Goal: Task Accomplishment & Management: Complete application form

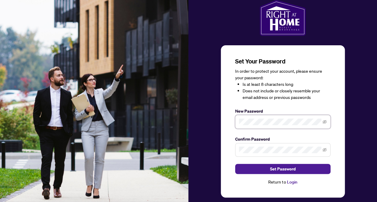
click at [257, 148] on div "Set Your Password In order to protect your account, please ensure your password…" at bounding box center [282, 121] width 95 height 129
click at [324, 122] on icon "eye-invisible" at bounding box center [325, 122] width 4 height 4
click at [323, 152] on span at bounding box center [325, 150] width 4 height 7
click at [325, 150] on icon "eye-invisible" at bounding box center [324, 150] width 1 height 1
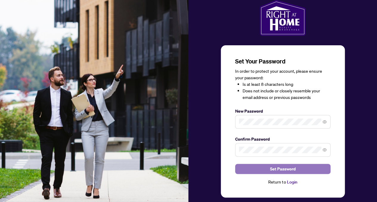
click at [302, 167] on button "Set Password" at bounding box center [282, 169] width 95 height 10
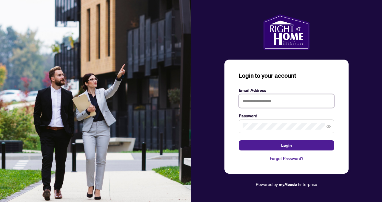
click at [272, 103] on input "text" at bounding box center [286, 101] width 95 height 14
type input "**********"
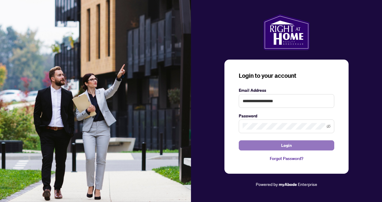
click at [284, 146] on span "Login" at bounding box center [286, 146] width 11 height 10
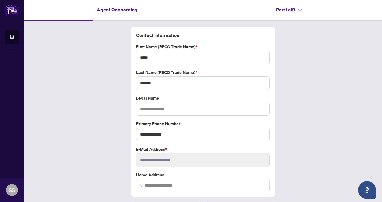
scroll to position [14, 0]
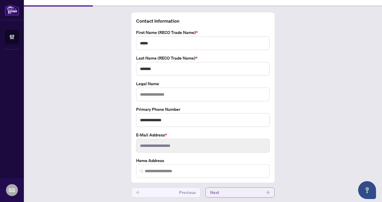
click at [226, 194] on button "Next" at bounding box center [239, 193] width 69 height 10
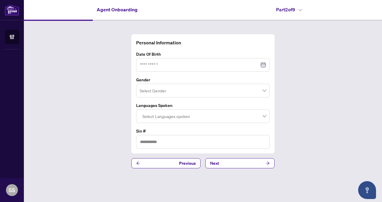
click at [177, 61] on div at bounding box center [203, 65] width 134 height 14
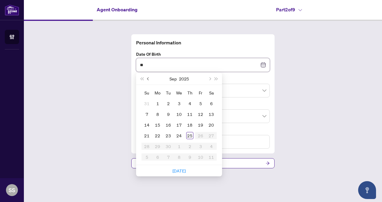
type input "*"
type input "**********"
click at [200, 123] on div "20" at bounding box center [200, 124] width 7 height 7
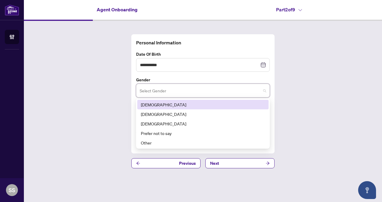
click at [231, 92] on input "search" at bounding box center [200, 91] width 121 height 13
click at [222, 102] on div "[DEMOGRAPHIC_DATA]" at bounding box center [203, 104] width 124 height 7
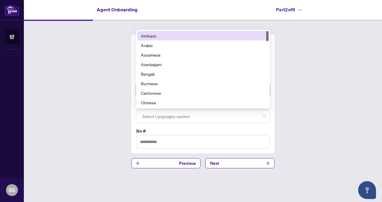
click at [219, 118] on div at bounding box center [203, 116] width 126 height 11
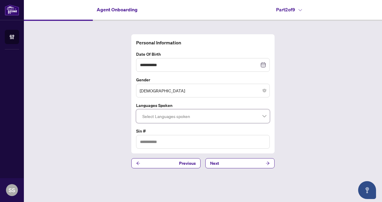
click at [219, 118] on div at bounding box center [203, 116] width 126 height 11
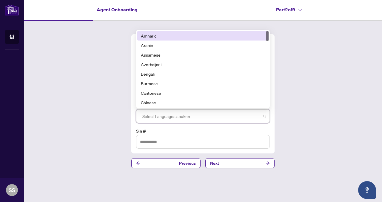
click at [219, 118] on div at bounding box center [203, 116] width 126 height 11
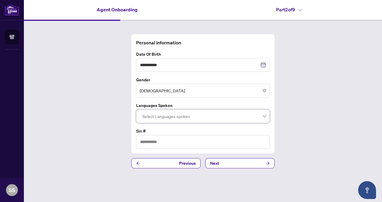
click at [288, 112] on div "**********" at bounding box center [203, 101] width 358 height 161
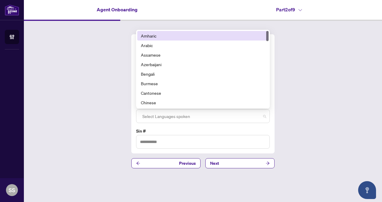
click at [253, 116] on div at bounding box center [203, 116] width 126 height 11
type input "*"
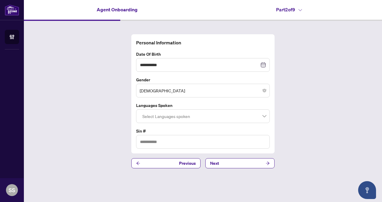
click at [296, 101] on div "**********" at bounding box center [203, 101] width 358 height 161
click at [237, 161] on button "Next" at bounding box center [239, 163] width 69 height 10
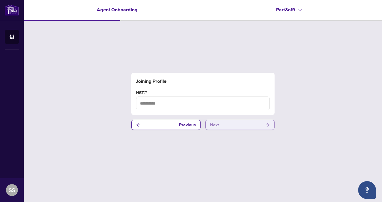
click at [242, 128] on button "Next" at bounding box center [239, 125] width 69 height 10
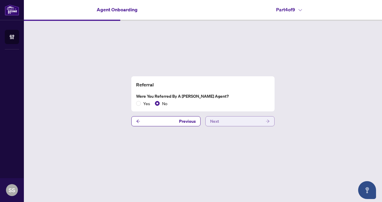
click at [242, 121] on button "Next" at bounding box center [239, 121] width 69 height 10
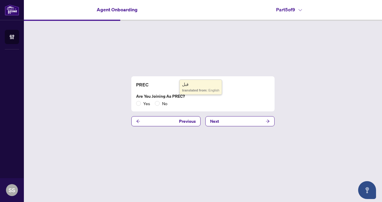
click at [177, 97] on label "Are you joining as PREC?" at bounding box center [203, 96] width 134 height 7
copy label "PREC"
click at [262, 147] on div "PREC Are you joining as PREC? Yes No Previous Next" at bounding box center [203, 101] width 358 height 161
click at [245, 124] on button "Next" at bounding box center [239, 121] width 69 height 10
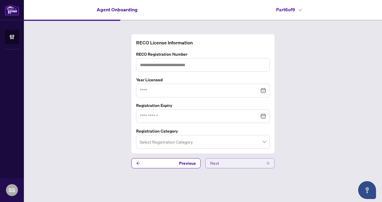
click at [233, 163] on button "Next" at bounding box center [239, 163] width 69 height 10
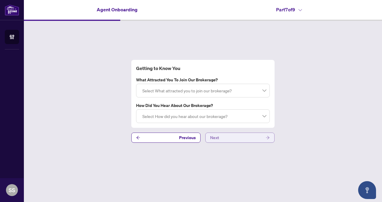
click at [234, 135] on button "Next" at bounding box center [239, 138] width 69 height 10
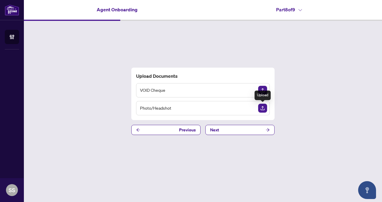
click at [262, 108] on img "Upload Document" at bounding box center [262, 108] width 9 height 9
click at [265, 90] on img "Upload Document" at bounding box center [262, 90] width 9 height 9
click at [185, 131] on span "Previous" at bounding box center [187, 130] width 17 height 10
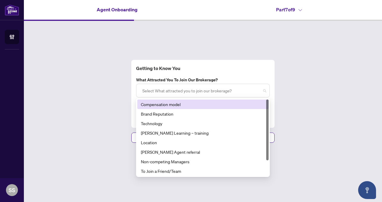
click at [262, 89] on div at bounding box center [203, 90] width 126 height 11
click at [231, 78] on label "What attracted you to join our brokerage?" at bounding box center [203, 80] width 134 height 7
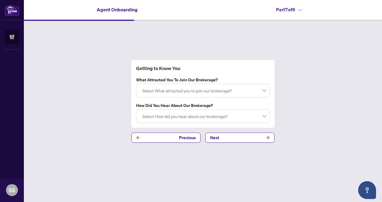
click at [231, 78] on label "What attracted you to join our brokerage?" at bounding box center [203, 80] width 134 height 7
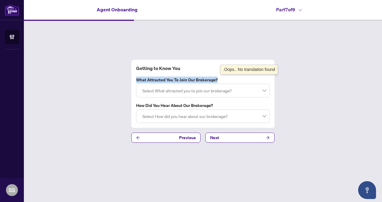
copy label "What attracted you to join our brokerage?"
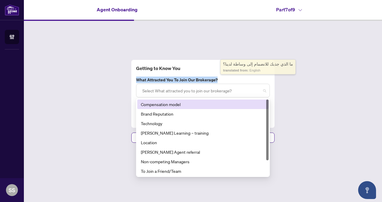
click at [196, 96] on div "Select What attracted you to join our brokerage?" at bounding box center [203, 91] width 134 height 14
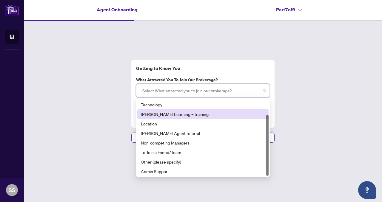
scroll to position [19, 0]
drag, startPoint x: 267, startPoint y: 130, endPoint x: 274, endPoint y: 145, distance: 16.8
click at [274, 145] on div "Getting to Know You What attracted you to join our brokerage? Select What attra…" at bounding box center [203, 101] width 358 height 161
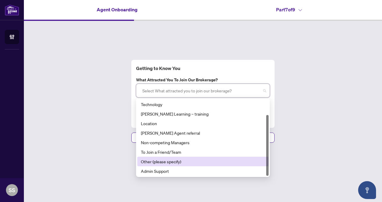
click at [206, 162] on div "Other (please specify)" at bounding box center [203, 161] width 124 height 7
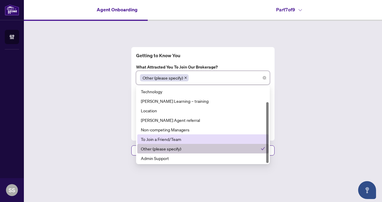
click at [170, 138] on div "To Join a Friend/Team" at bounding box center [203, 139] width 124 height 7
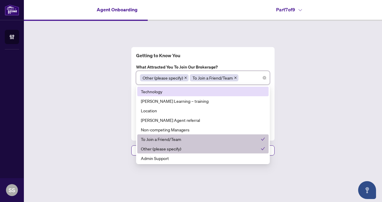
click at [184, 79] on icon "close" at bounding box center [185, 77] width 3 height 3
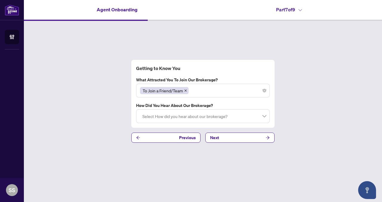
click at [255, 69] on h4 "Getting to Know You" at bounding box center [203, 68] width 134 height 7
click at [217, 105] on label "How did you hear about our brokerage?" at bounding box center [203, 105] width 134 height 7
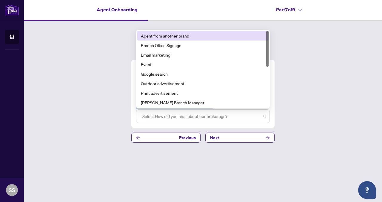
click at [192, 117] on div at bounding box center [203, 116] width 126 height 11
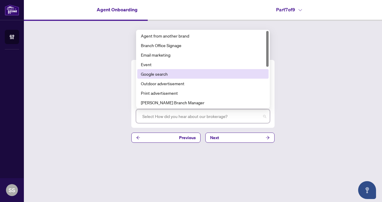
click at [159, 73] on div "Google search" at bounding box center [203, 74] width 124 height 7
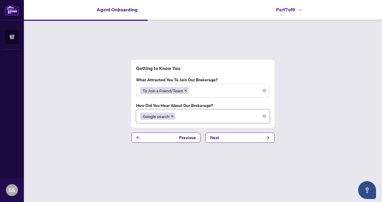
click at [279, 104] on div "Getting to Know You What attracted you to join our brokerage? To Join a Friend/…" at bounding box center [203, 101] width 358 height 161
click at [187, 138] on span "Previous" at bounding box center [187, 138] width 17 height 10
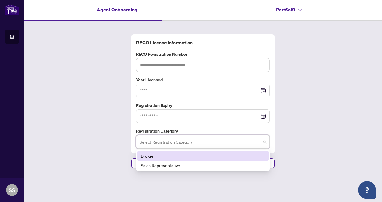
click at [191, 140] on input "search" at bounding box center [200, 142] width 121 height 13
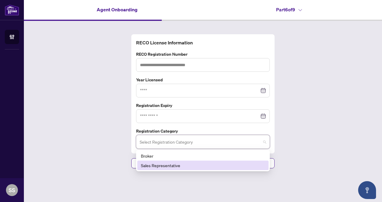
click at [168, 164] on div "Sales Representative" at bounding box center [203, 165] width 124 height 7
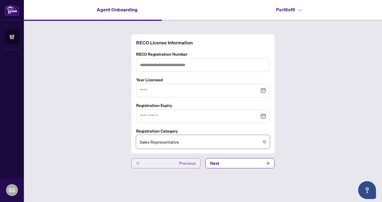
click at [156, 165] on button "Previous" at bounding box center [165, 163] width 69 height 10
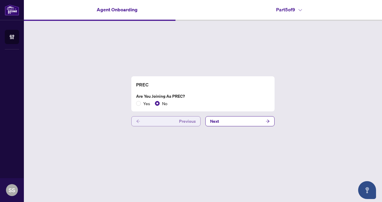
click at [151, 119] on button "Previous" at bounding box center [165, 121] width 69 height 10
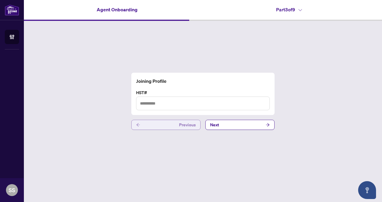
click at [151, 123] on button "Previous" at bounding box center [165, 125] width 69 height 10
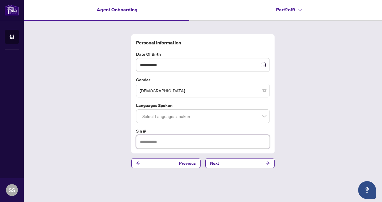
click at [157, 139] on input "text" at bounding box center [203, 142] width 134 height 14
type input "*"
click at [235, 163] on button "Next" at bounding box center [239, 163] width 69 height 10
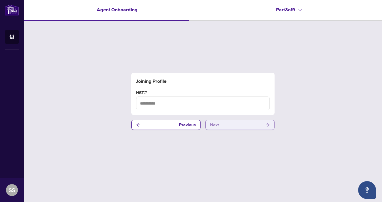
click at [228, 127] on button "Next" at bounding box center [239, 125] width 69 height 10
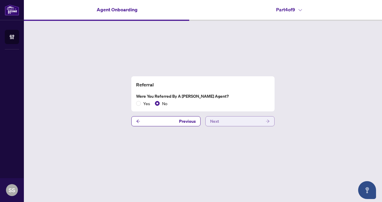
click at [227, 122] on button "Next" at bounding box center [239, 121] width 69 height 10
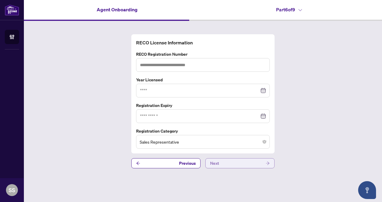
click at [250, 163] on button "Next" at bounding box center [239, 163] width 69 height 10
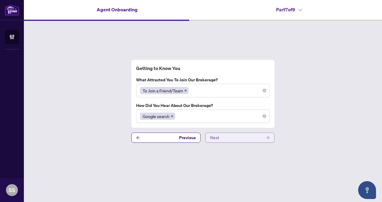
click at [242, 141] on button "Next" at bounding box center [239, 138] width 69 height 10
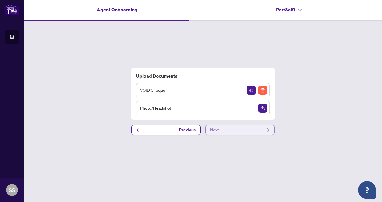
click at [245, 131] on button "Next" at bounding box center [239, 130] width 69 height 10
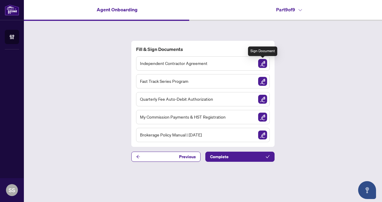
click at [263, 60] on img "Sign Document" at bounding box center [262, 63] width 9 height 9
click at [262, 65] on img "Sign Document" at bounding box center [262, 63] width 9 height 9
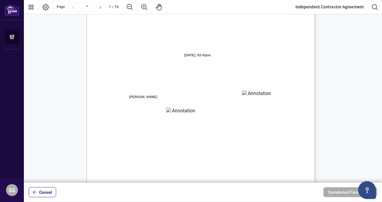
scroll to position [45, 0]
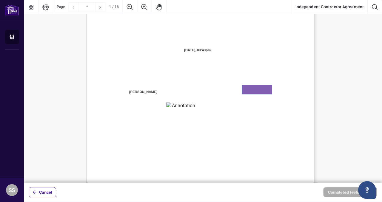
click at [265, 91] on textarea "01K5Y6RV4X4T6WFX60VT7BCT4Z" at bounding box center [257, 89] width 30 height 9
type textarea "**********"
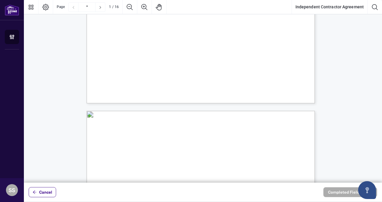
scroll to position [212, 0]
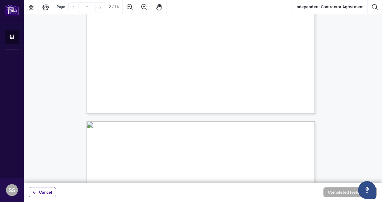
type input "*"
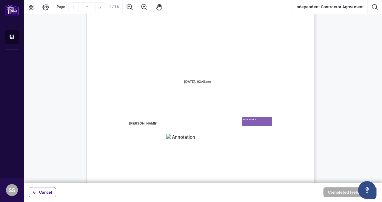
scroll to position [12, 0]
type textarea "**********"
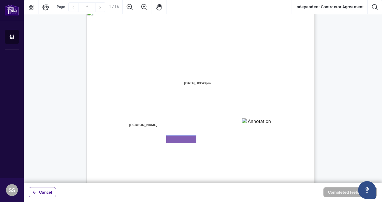
click at [182, 138] on textarea "01K5Y6RJKJWE4BTFT97CD0PPS3" at bounding box center [181, 139] width 30 height 7
type textarea "**********"
click at [200, 151] on div "INDEPENDENT CONTRACTOR AGREEMENT THIS AGREEMENT is made as of (the “Effective D…" at bounding box center [228, 193] width 285 height 369
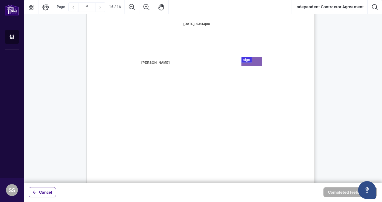
scroll to position [4680, 0]
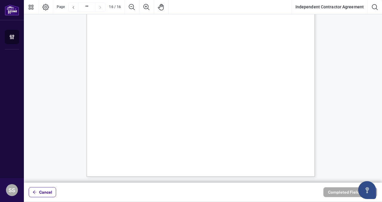
drag, startPoint x: 114, startPoint y: 52, endPoint x: 191, endPoint y: 77, distance: 80.9
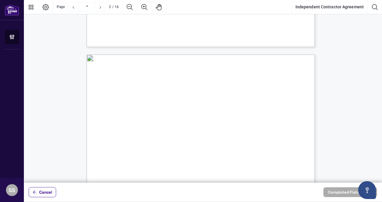
scroll to position [0, 0]
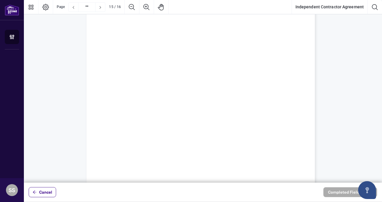
type input "**"
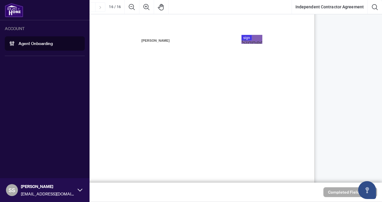
click at [33, 44] on link "Agent Onboarding" at bounding box center [35, 43] width 34 height 5
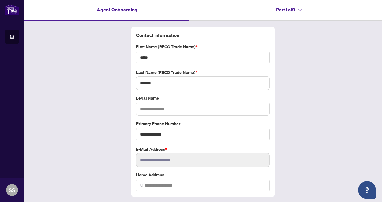
click at [297, 12] on h4 "Part 1 of 9" at bounding box center [289, 9] width 26 height 7
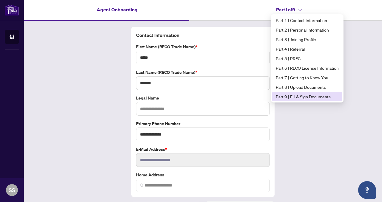
click at [299, 94] on span "Part 9 | Fill & Sign Documents" at bounding box center [307, 96] width 63 height 7
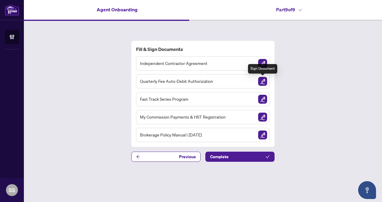
click at [262, 79] on img "Sign Document" at bounding box center [262, 81] width 9 height 9
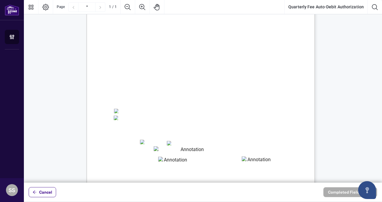
scroll to position [47, 0]
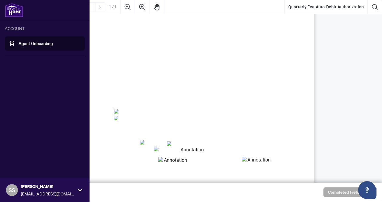
click at [35, 44] on link "Agent Onboarding" at bounding box center [35, 43] width 34 height 5
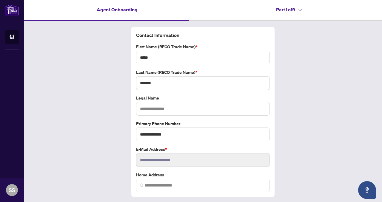
click at [299, 13] on h4 "Part 1 of 9" at bounding box center [289, 9] width 26 height 7
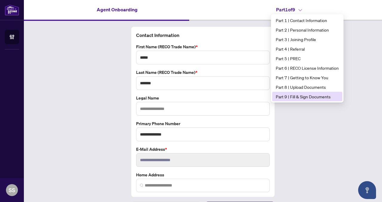
click at [296, 93] on span "Part 9 | Fill & Sign Documents" at bounding box center [307, 96] width 63 height 7
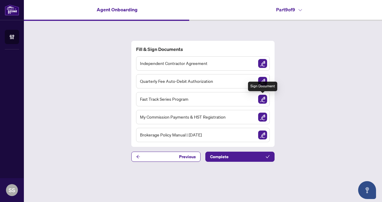
click at [264, 98] on img "Sign Document" at bounding box center [262, 99] width 9 height 9
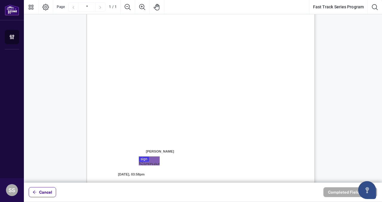
scroll to position [107, 0]
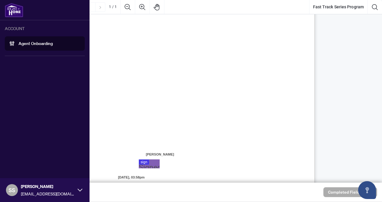
click at [19, 42] on link "Agent Onboarding" at bounding box center [35, 43] width 34 height 5
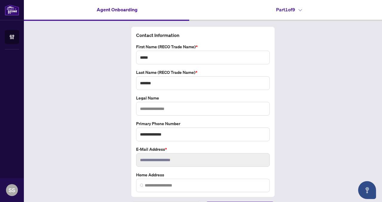
click at [298, 9] on icon at bounding box center [300, 10] width 4 height 2
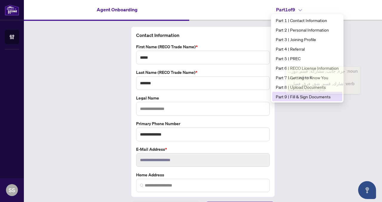
click at [282, 97] on span "Part 9 | Fill & Sign Documents" at bounding box center [307, 96] width 63 height 7
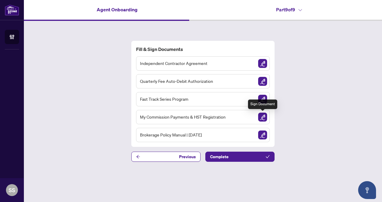
click at [262, 115] on img "Sign Document" at bounding box center [262, 117] width 9 height 9
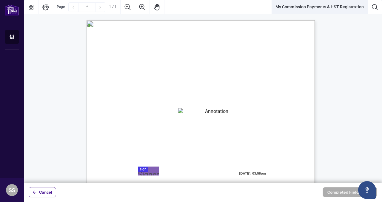
click at [343, 5] on button "My Commission Payments & HST Registration" at bounding box center [319, 7] width 95 height 14
click at [332, 7] on button "My Commission Payments & HST Registration" at bounding box center [319, 7] width 95 height 14
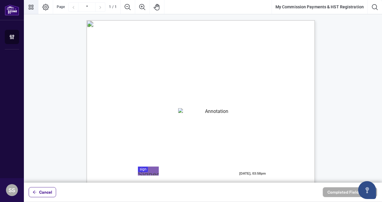
click at [31, 8] on icon "Thumbnails" at bounding box center [30, 7] width 7 height 7
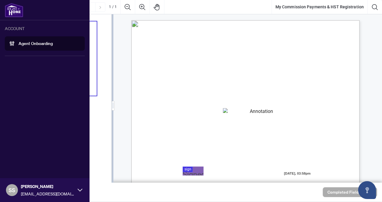
click at [22, 41] on link "Agent Onboarding" at bounding box center [35, 43] width 34 height 5
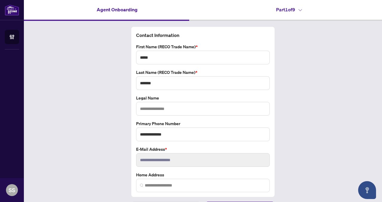
click at [298, 10] on icon at bounding box center [300, 10] width 4 height 2
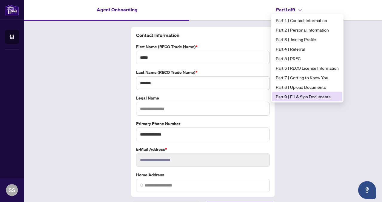
click at [294, 98] on span "Part 9 | Fill & Sign Documents" at bounding box center [307, 96] width 63 height 7
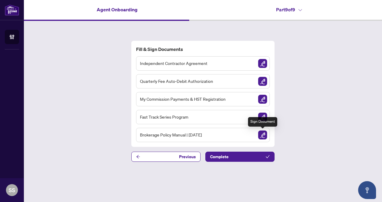
click at [266, 131] on img "Sign Document" at bounding box center [262, 135] width 9 height 9
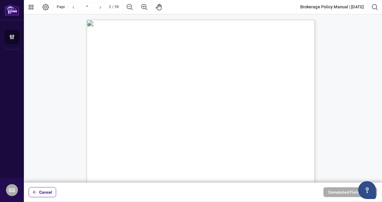
scroll to position [305, 0]
click at [45, 9] on icon "Page Layout" at bounding box center [45, 7] width 7 height 7
drag, startPoint x: 157, startPoint y: 44, endPoint x: 175, endPoint y: 95, distance: 54.1
click at [166, 116] on div "TABLE OF CONTENTS Introduction and Definitions A. General Matters 1. Confidenti…" at bounding box center [228, 202] width 285 height 369
click at [169, 50] on div "TABLE OF CONTENTS Introduction and Definitions A. General Matters 1. Confidenti…" at bounding box center [228, 202] width 285 height 369
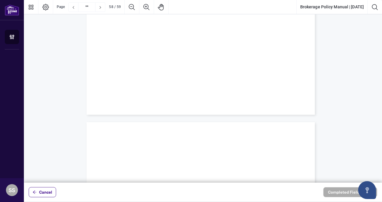
type input "**"
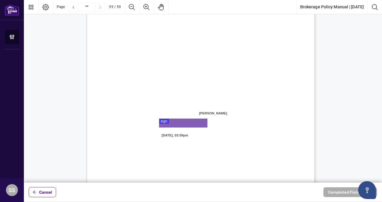
scroll to position [17697, 0]
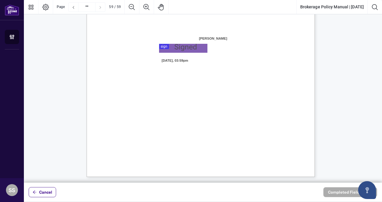
drag, startPoint x: 169, startPoint y: 47, endPoint x: 165, endPoint y: 202, distance: 155.5
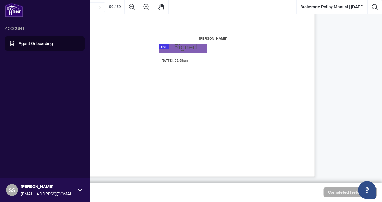
click at [27, 44] on link "Agent Onboarding" at bounding box center [35, 43] width 34 height 5
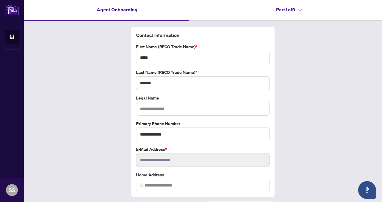
click at [105, 96] on div "**********" at bounding box center [203, 119] width 358 height 197
click at [298, 12] on h4 "Part 1 of 9" at bounding box center [289, 9] width 26 height 7
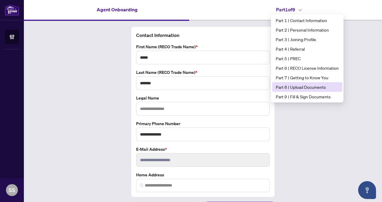
click at [292, 89] on span "Part 8 | Upload Documents" at bounding box center [307, 87] width 63 height 7
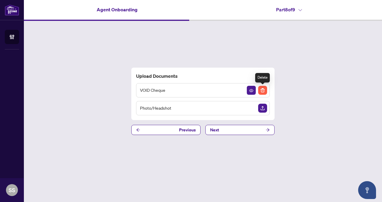
click at [262, 91] on img "Delete File" at bounding box center [262, 90] width 9 height 9
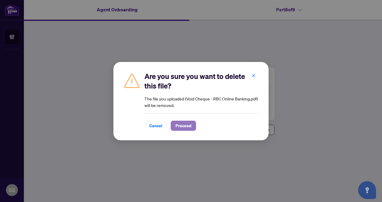
click at [177, 126] on span "Proceed" at bounding box center [183, 126] width 16 height 10
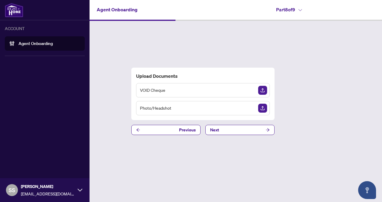
click at [18, 41] on link "Agent Onboarding" at bounding box center [35, 43] width 34 height 5
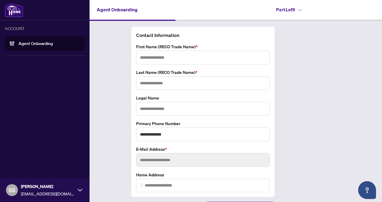
type input "*****"
type input "*******"
type input "**********"
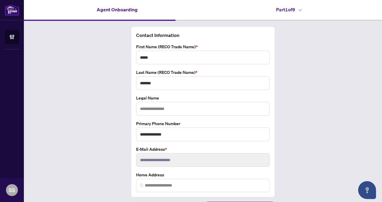
click at [100, 58] on div "**********" at bounding box center [203, 119] width 358 height 197
click at [298, 9] on icon at bounding box center [300, 10] width 4 height 2
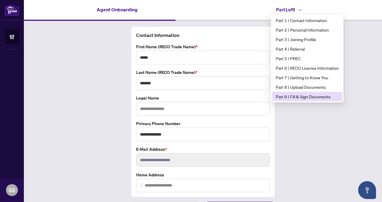
click at [300, 95] on span "Part 9 | Fill & Sign Documents" at bounding box center [307, 96] width 63 height 7
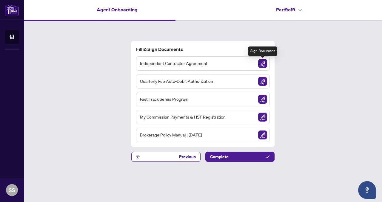
click at [266, 66] on img "Sign Document" at bounding box center [262, 63] width 9 height 9
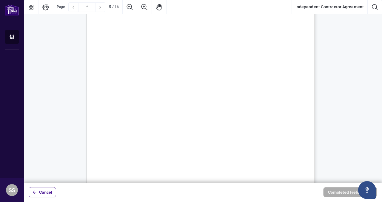
scroll to position [1339, 0]
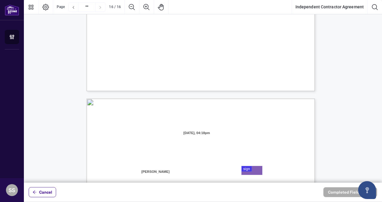
type input "**"
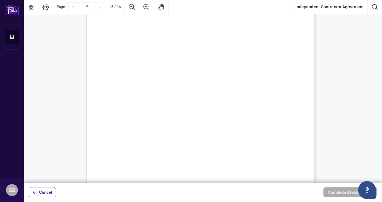
scroll to position [4680, 0]
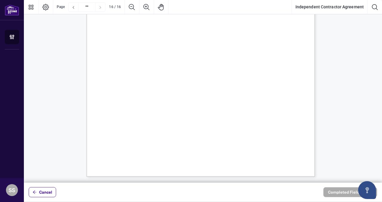
drag, startPoint x: 150, startPoint y: 80, endPoint x: 195, endPoint y: 194, distance: 122.7
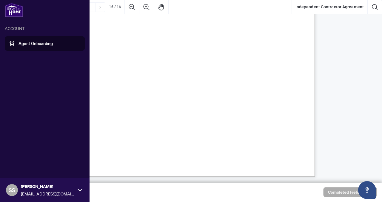
click at [19, 45] on link "Agent Onboarding" at bounding box center [35, 43] width 34 height 5
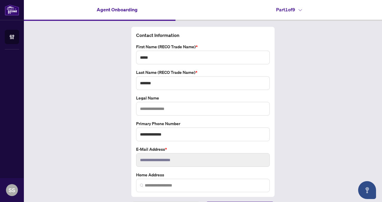
click at [296, 10] on h4 "Part 1 of 9" at bounding box center [289, 9] width 26 height 7
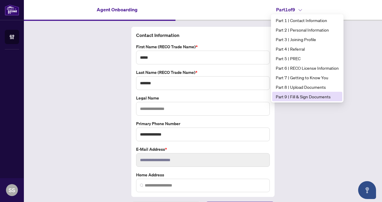
click at [305, 95] on span "Part 9 | Fill & Sign Documents" at bounding box center [307, 96] width 63 height 7
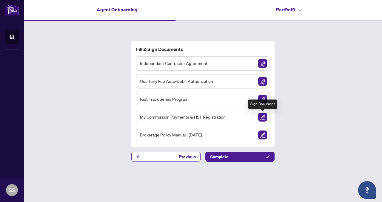
click at [264, 116] on img "Sign Document" at bounding box center [262, 117] width 9 height 9
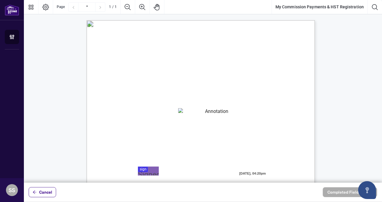
drag, startPoint x: 118, startPoint y: 76, endPoint x: 279, endPoint y: 177, distance: 189.9
click at [279, 177] on div "MY COMMISSION PAYMENTS AND HST REGISTRATION For Right at Home Realty to pay out…" at bounding box center [228, 204] width 285 height 369
click at [31, 7] on icon "Thumbnails" at bounding box center [30, 7] width 7 height 7
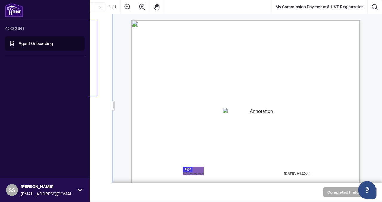
click at [22, 44] on link "Agent Onboarding" at bounding box center [35, 43] width 34 height 5
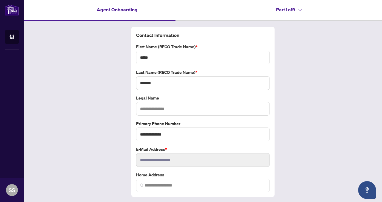
click at [298, 13] on div "Agent Onboarding Part 1 of 9" at bounding box center [203, 9] width 358 height 19
click at [298, 12] on h4 "Part 1 of 9" at bounding box center [289, 9] width 26 height 7
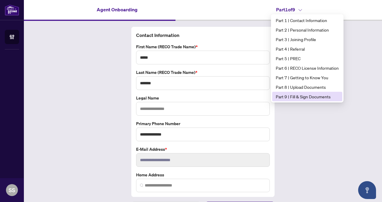
click at [291, 93] on li "Part 9 | Fill & Sign Documents" at bounding box center [307, 97] width 70 height 10
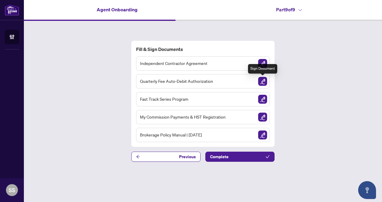
click at [261, 84] on img "Sign Document" at bounding box center [262, 81] width 9 height 9
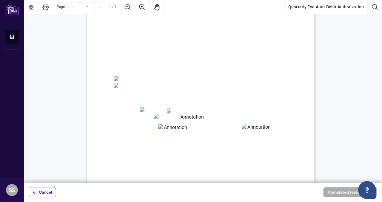
scroll to position [138, 0]
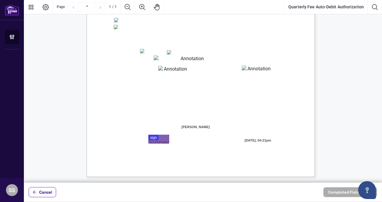
drag, startPoint x: 149, startPoint y: 71, endPoint x: 203, endPoint y: 160, distance: 104.1
click at [203, 160] on div "Right at Home Realty, Brokerage Quarterly Fees Billing Authorization Quarterly …" at bounding box center [228, 66] width 285 height 369
drag, startPoint x: 147, startPoint y: 72, endPoint x: 223, endPoint y: 141, distance: 103.2
click at [223, 141] on div "Right at Home Realty, Brokerage Quarterly Fees Billing Authorization Quarterly …" at bounding box center [228, 66] width 285 height 369
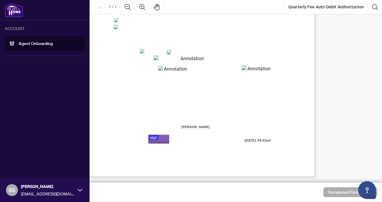
click at [18, 41] on link "Agent Onboarding" at bounding box center [35, 43] width 34 height 5
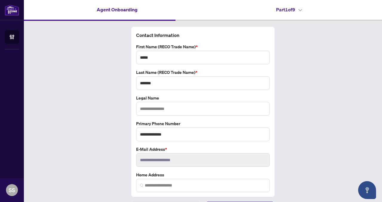
click at [287, 9] on h4 "Part 1 of 9" at bounding box center [289, 9] width 26 height 7
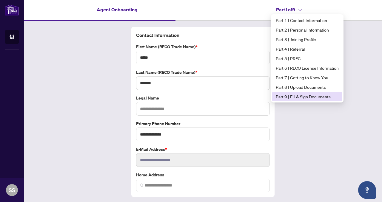
click at [309, 95] on span "Part 9 | Fill & Sign Documents" at bounding box center [307, 96] width 63 height 7
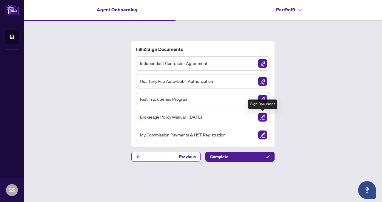
click at [264, 117] on img "Sign Document" at bounding box center [262, 117] width 9 height 9
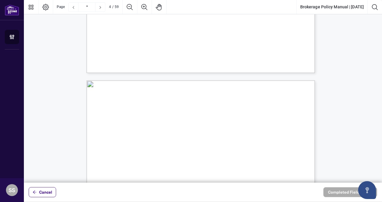
type input "*"
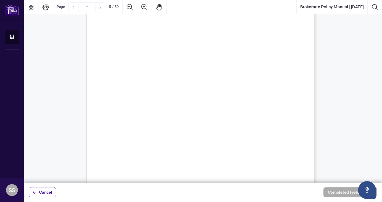
scroll to position [1297, 0]
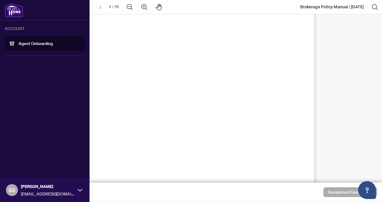
click at [30, 43] on link "Agent Onboarding" at bounding box center [35, 43] width 34 height 5
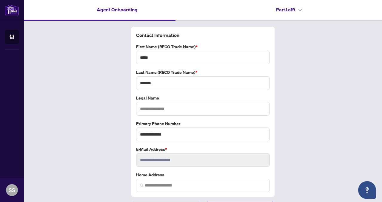
click at [298, 9] on icon at bounding box center [300, 10] width 4 height 2
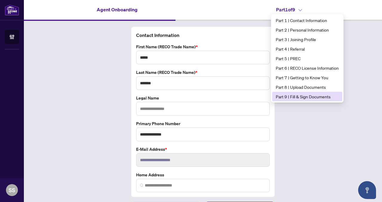
click at [299, 95] on span "Part 9 | Fill & Sign Documents" at bounding box center [307, 96] width 63 height 7
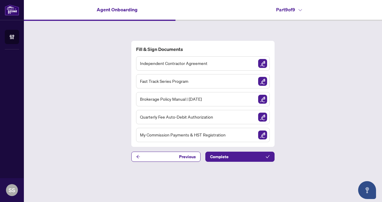
click at [267, 134] on div "My Commission Payments & HST Registration" at bounding box center [203, 135] width 134 height 14
click at [265, 134] on img "Sign Document" at bounding box center [262, 135] width 9 height 9
click at [264, 100] on img "Sign Document" at bounding box center [262, 99] width 9 height 9
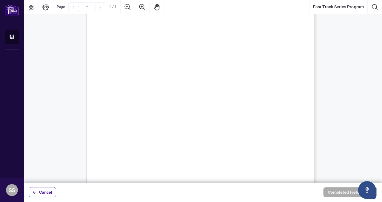
scroll to position [138, 0]
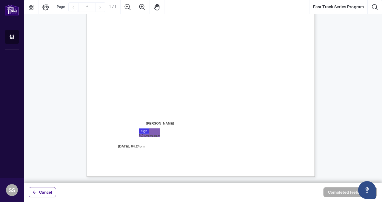
drag, startPoint x: 136, startPoint y: 82, endPoint x: 140, endPoint y: 192, distance: 109.8
click at [140, 192] on div "Cancel Completed Fields 0 of 1" at bounding box center [203, 101] width 358 height 202
click at [86, 74] on div "Right at Home Realty, Brokerage Fast Track Series 2.0 Program Agreement Each ne…" at bounding box center [228, 66] width 285 height 368
